Goal: Answer question/provide support

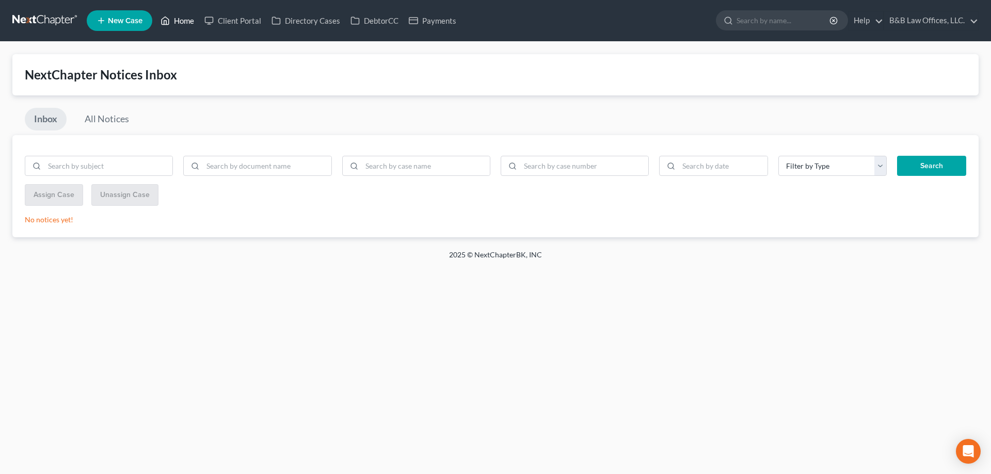
click at [182, 21] on link "Home" at bounding box center [177, 20] width 44 height 19
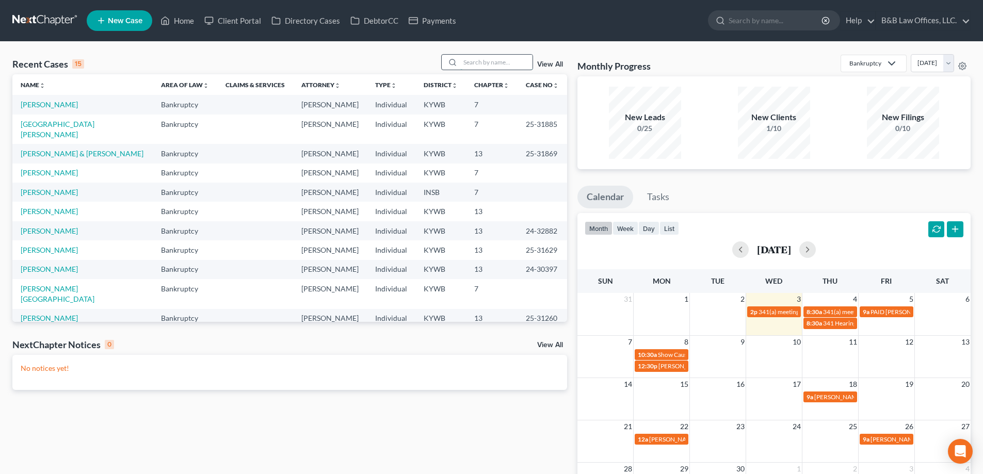
click at [485, 67] on input "search" at bounding box center [496, 62] width 72 height 15
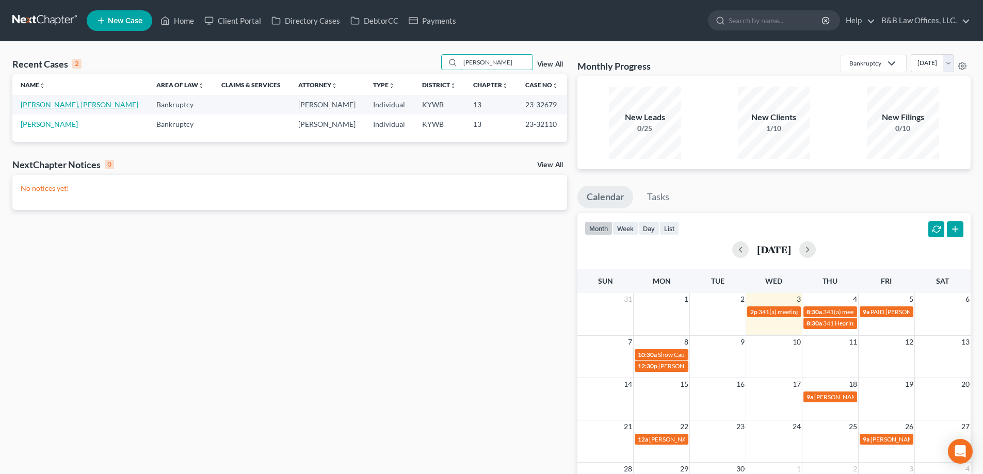
type input "[PERSON_NAME]"
click at [43, 105] on link "[PERSON_NAME], [PERSON_NAME]" at bounding box center [80, 104] width 118 height 9
select select "2"
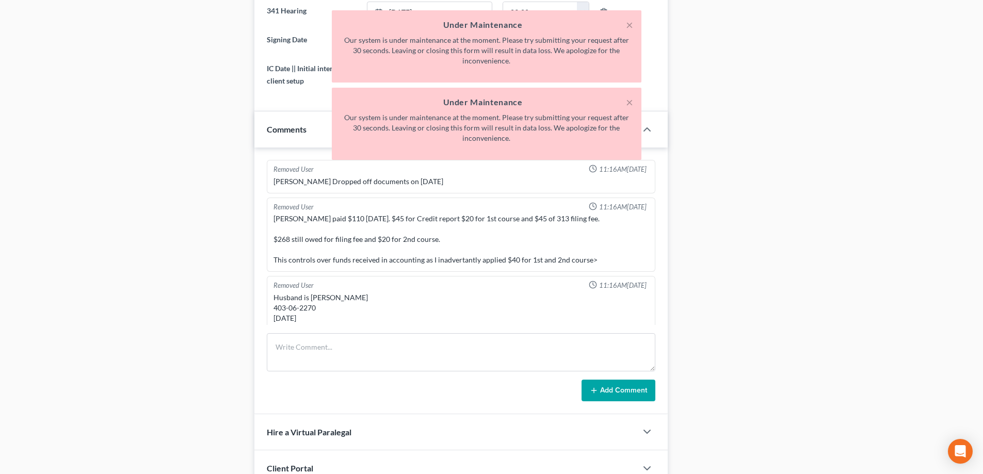
scroll to position [6031, 0]
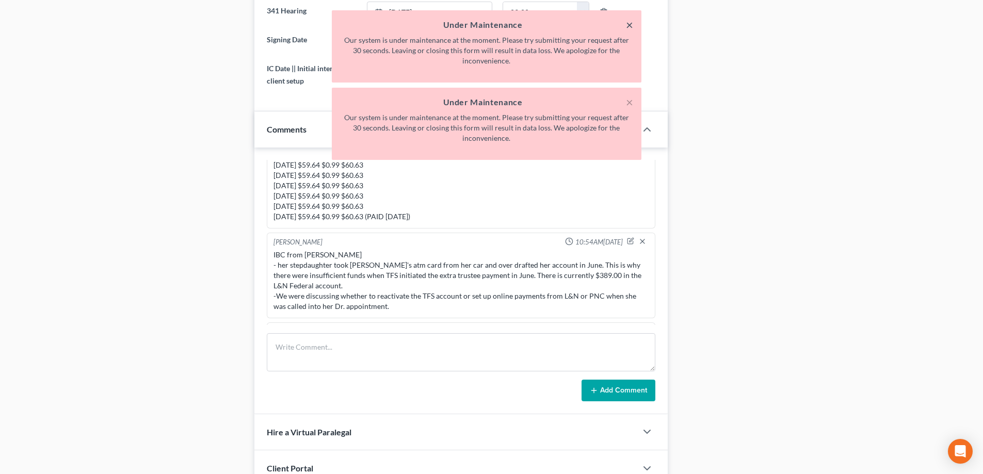
click at [627, 24] on button "×" at bounding box center [629, 25] width 7 height 12
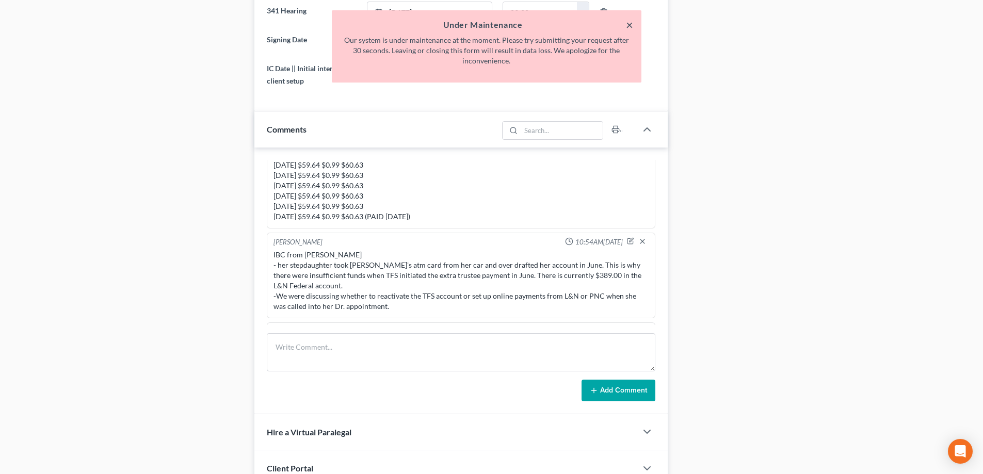
click at [629, 26] on button "×" at bounding box center [629, 25] width 7 height 12
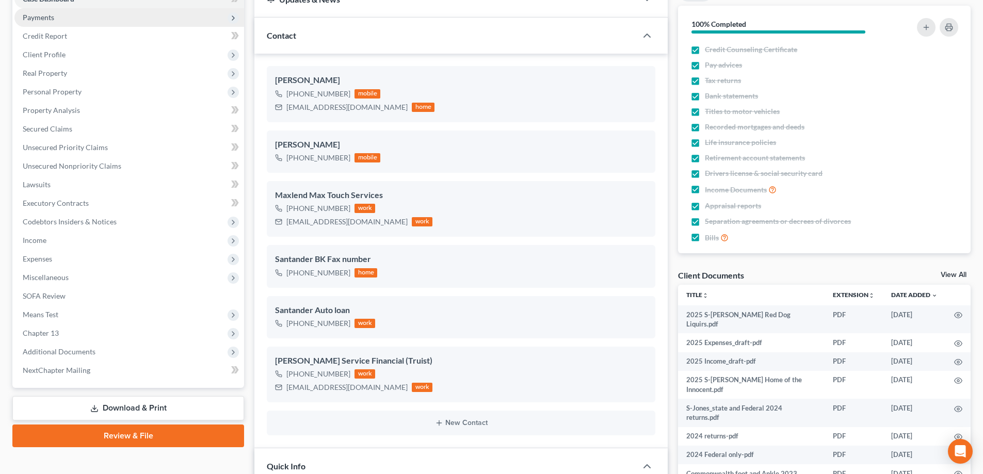
scroll to position [0, 0]
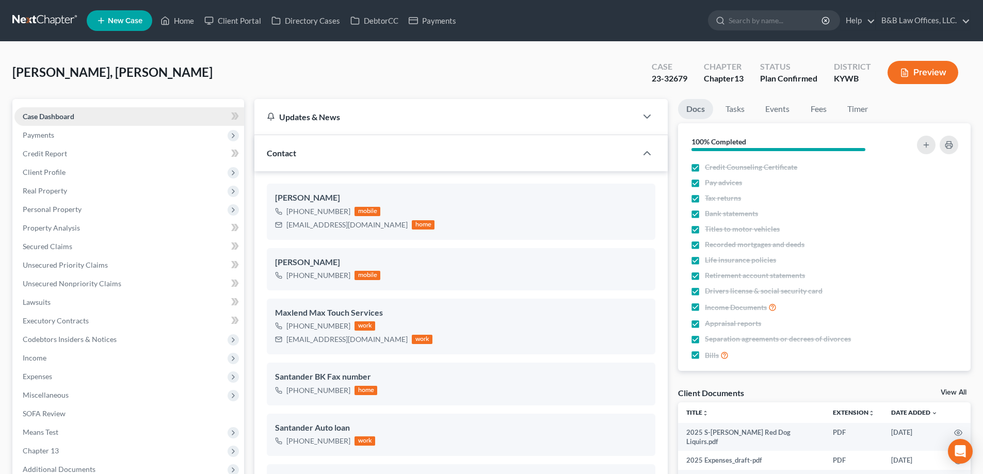
click at [140, 115] on link "Case Dashboard" at bounding box center [129, 116] width 230 height 19
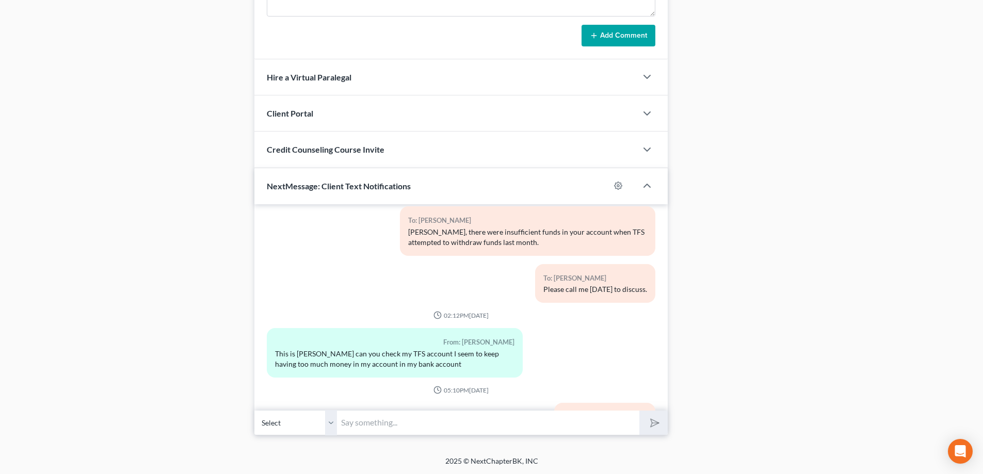
scroll to position [1027, 0]
click at [391, 427] on input "text" at bounding box center [488, 422] width 303 height 25
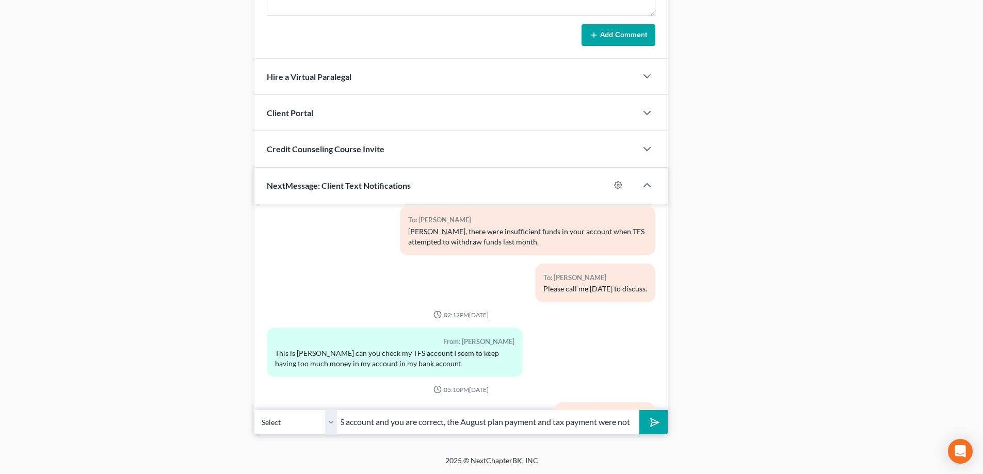
scroll to position [0, 128]
type input "[PERSON_NAME], I checked the TFS account and you are correct, the August plan p…"
click at [640, 410] on button "submit" at bounding box center [654, 422] width 28 height 24
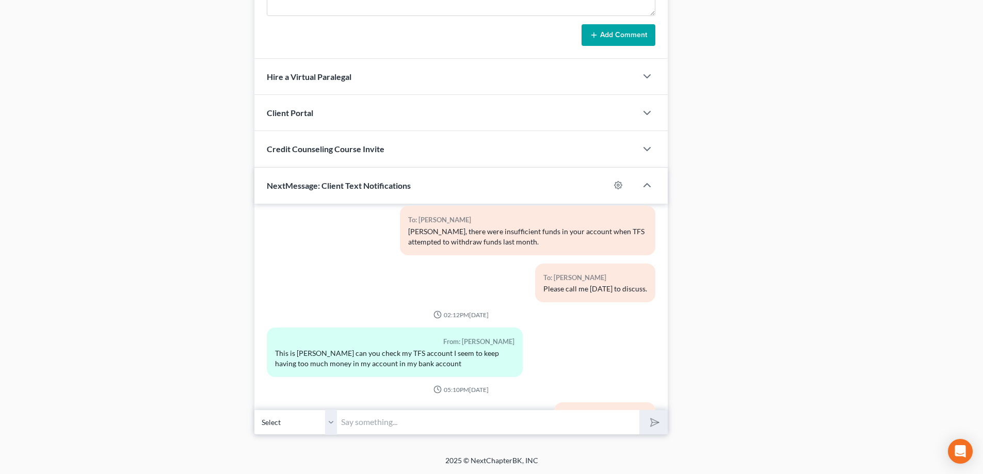
scroll to position [6106, 0]
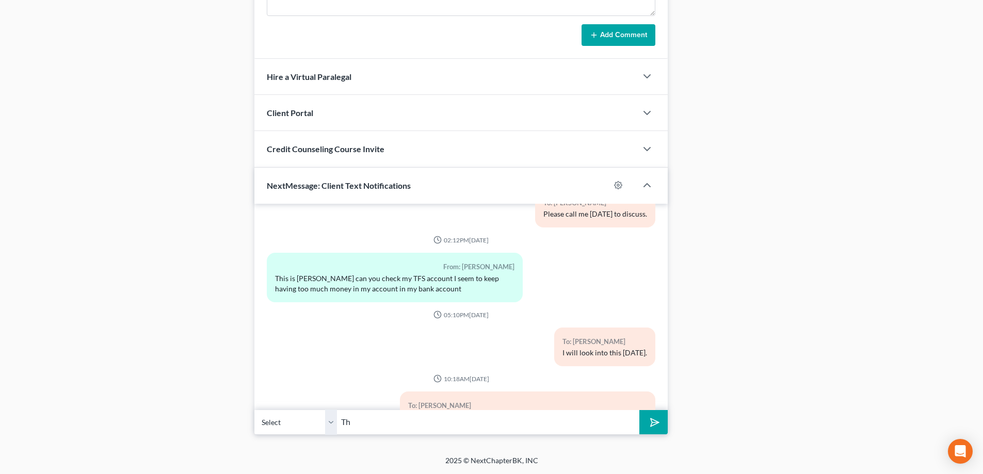
type input "T"
type input "The August plan & tax payment total $376.64 plus the TFS fee. Are there suffici…"
click at [640, 410] on button "submit" at bounding box center [654, 422] width 28 height 24
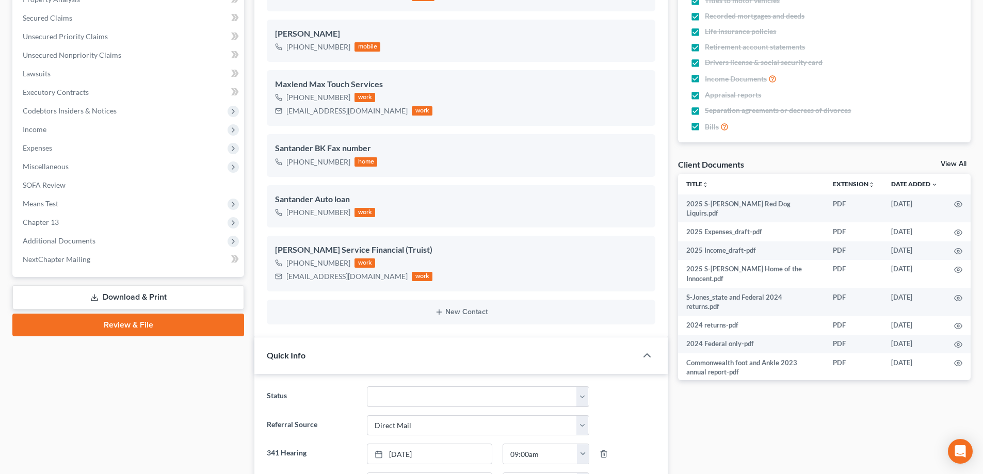
scroll to position [98, 0]
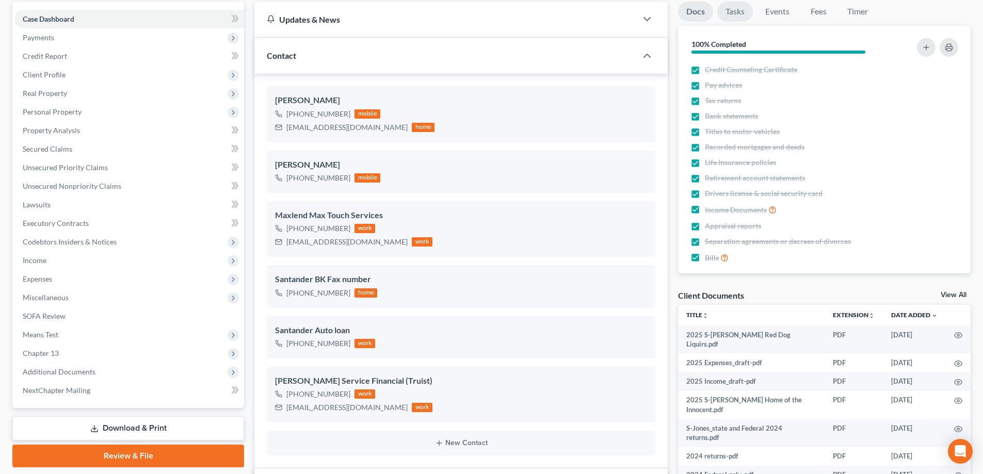
click at [733, 14] on link "Tasks" at bounding box center [736, 12] width 36 height 20
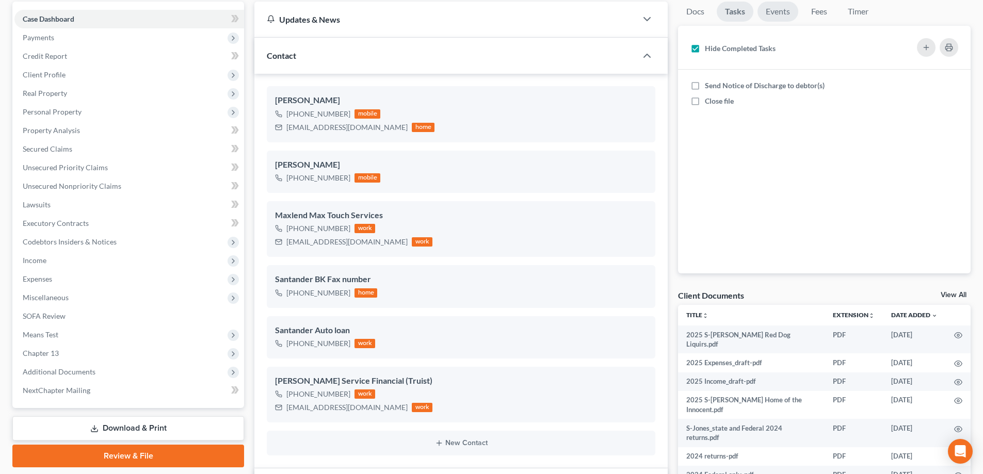
click at [777, 9] on link "Events" at bounding box center [778, 12] width 41 height 20
click at [739, 10] on link "Tasks" at bounding box center [735, 12] width 36 height 20
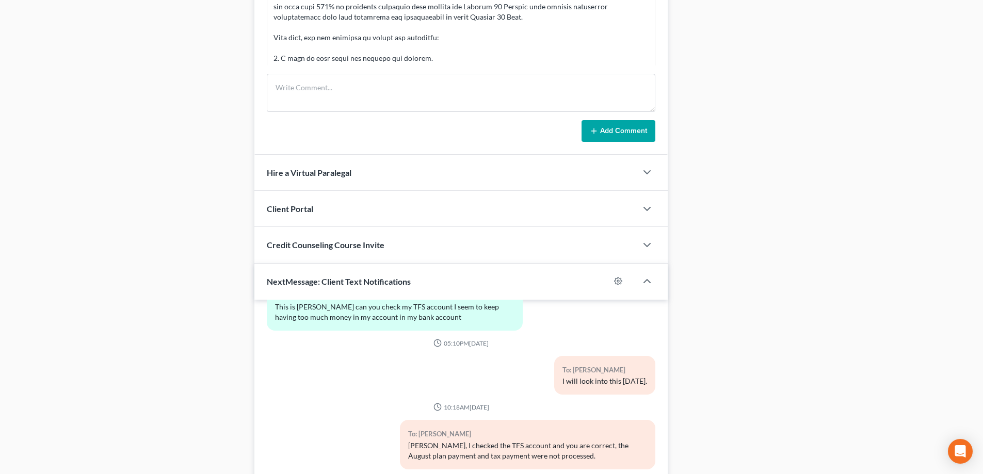
scroll to position [769, 0]
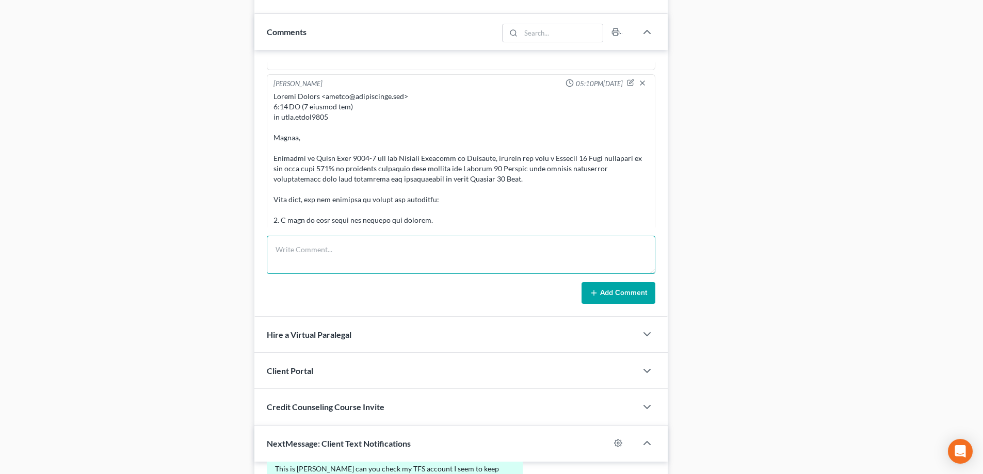
click at [303, 251] on textarea at bounding box center [461, 255] width 389 height 38
type textarea "August payment was not processed. Text [PERSON_NAME] to make sure sufficient fu…"
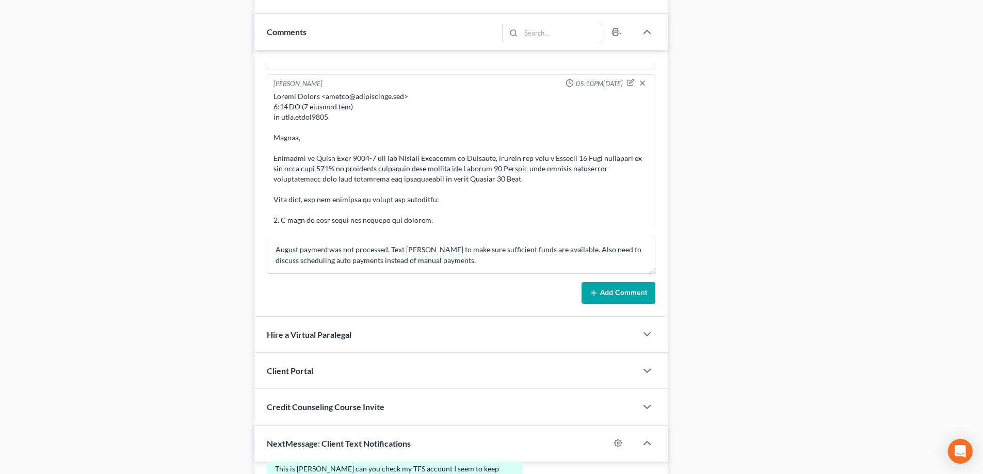
click at [623, 299] on button "Add Comment" at bounding box center [619, 293] width 74 height 22
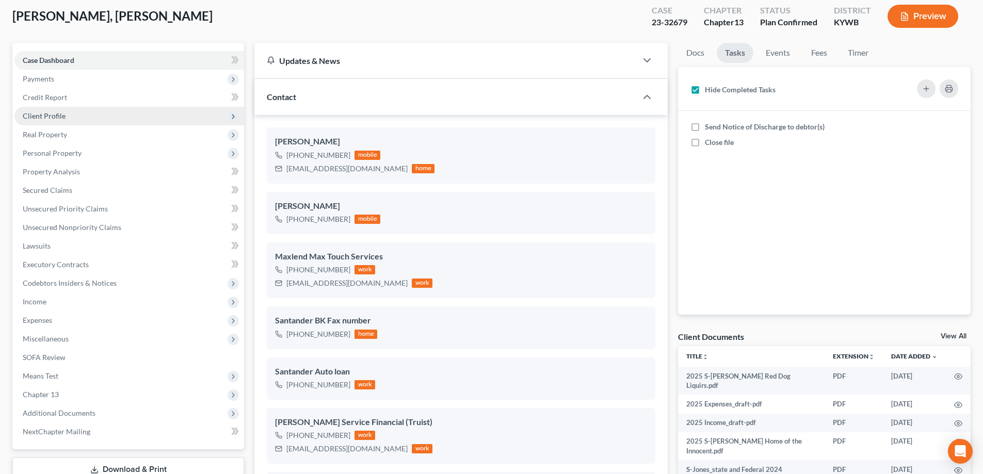
scroll to position [0, 0]
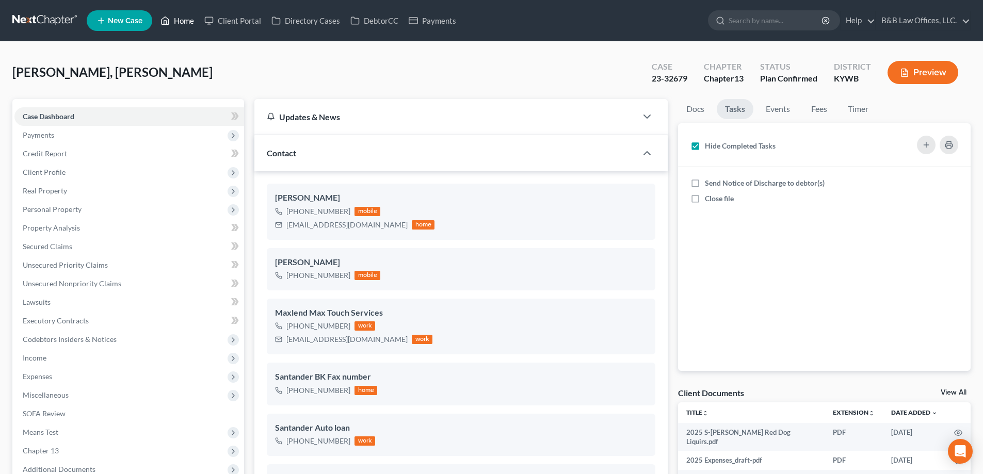
click at [181, 23] on link "Home" at bounding box center [177, 20] width 44 height 19
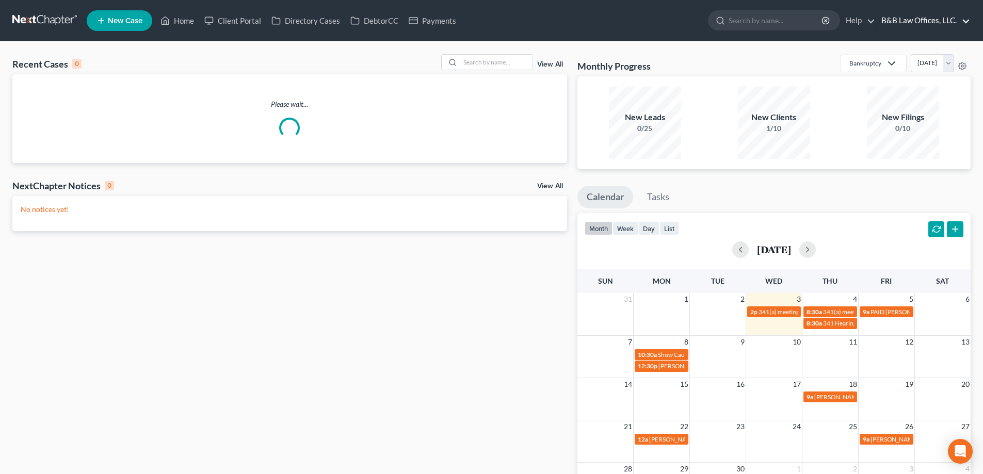
click at [916, 21] on link "B&B Law Offices, LLC." at bounding box center [924, 20] width 94 height 19
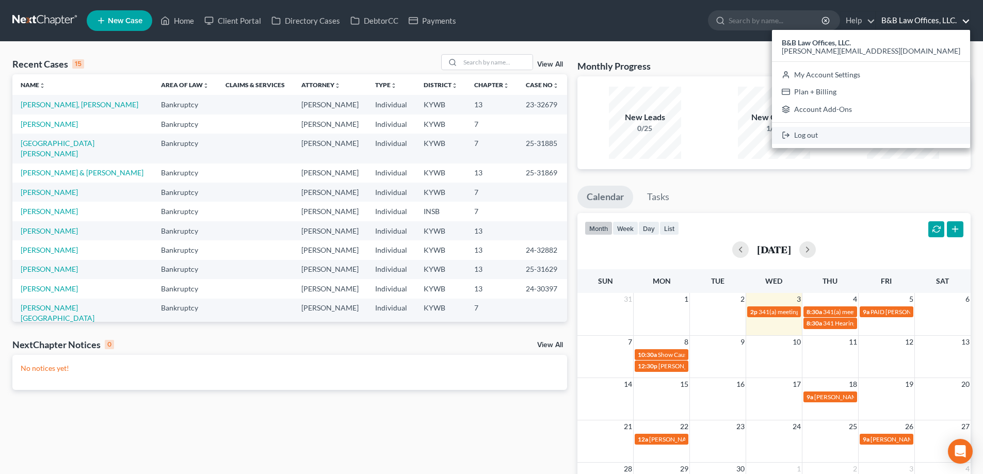
click at [924, 134] on link "Log out" at bounding box center [871, 136] width 198 height 18
